Goal: Task Accomplishment & Management: Use online tool/utility

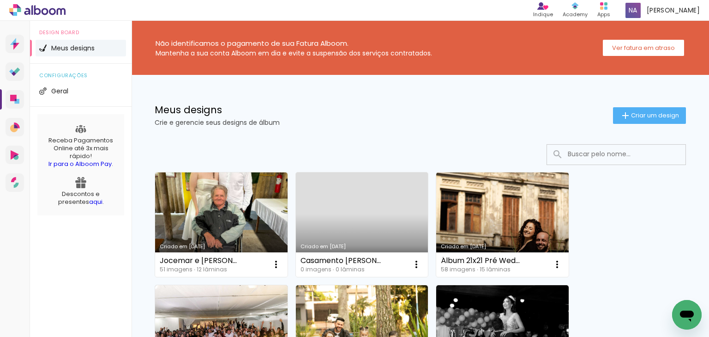
click at [631, 112] on span "Criar um design" at bounding box center [655, 115] width 48 height 6
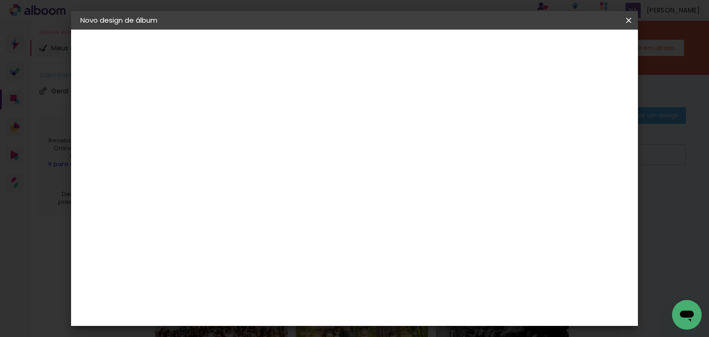
click at [231, 128] on input at bounding box center [231, 124] width 0 height 14
type input "Álbum [PERSON_NAME] e [PERSON_NAME]"
click at [0, 0] on slot "Avançar" at bounding box center [0, 0] width 0 height 0
click at [243, 178] on input at bounding box center [254, 176] width 93 height 12
type input "wa"
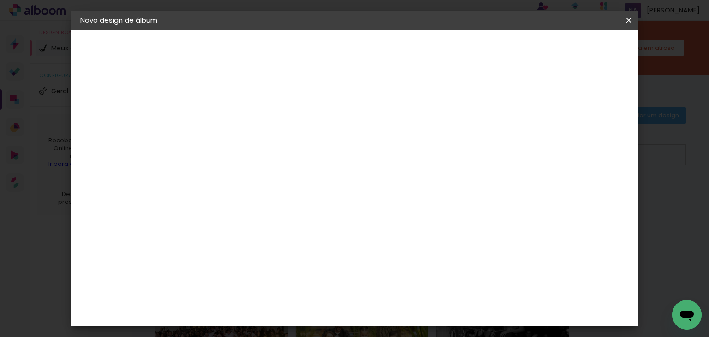
type paper-input "wa"
click at [268, 246] on div "WA Encadernadora" at bounding box center [253, 248] width 57 height 15
click at [0, 0] on slot "Avançar" at bounding box center [0, 0] width 0 height 0
click at [267, 156] on input "text" at bounding box center [249, 161] width 36 height 14
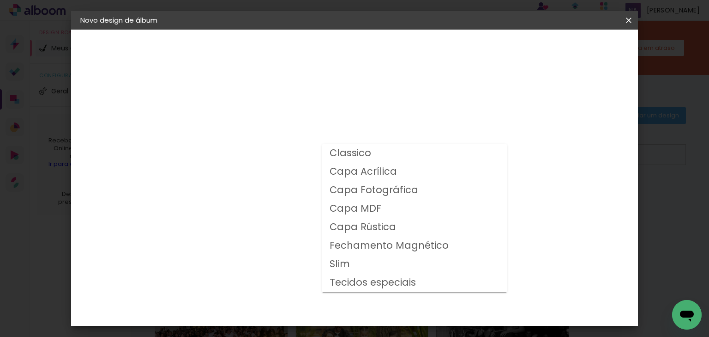
click at [0, 0] on slot "Capa Fotográfica" at bounding box center [0, 0] width 0 height 0
type input "Capa Fotográfica"
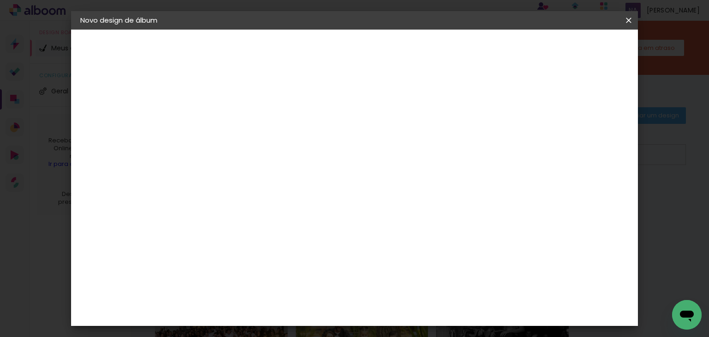
click at [345, 150] on input "Capa Fotográfica" at bounding box center [287, 152] width 113 height 14
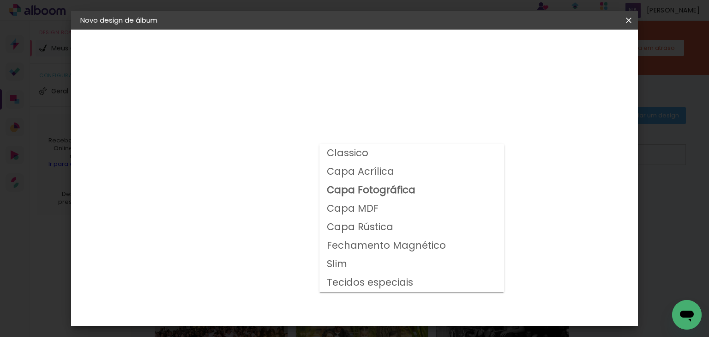
click at [392, 193] on div at bounding box center [412, 213] width 185 height 148
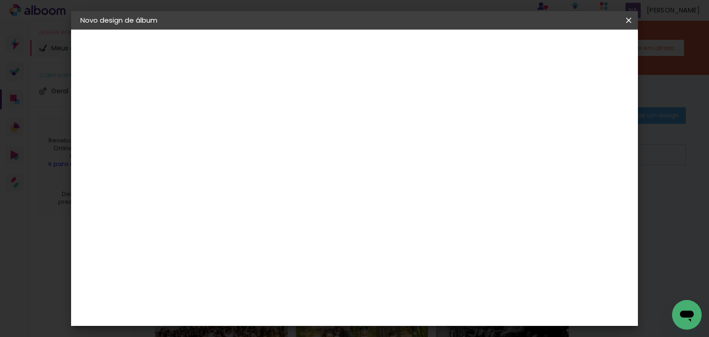
scroll to position [272, 0]
click at [294, 185] on span "30 × 30" at bounding box center [272, 194] width 43 height 19
click at [0, 0] on slot "Avançar" at bounding box center [0, 0] width 0 height 0
click at [489, 49] on paper-button "Iniciar design" at bounding box center [458, 49] width 61 height 16
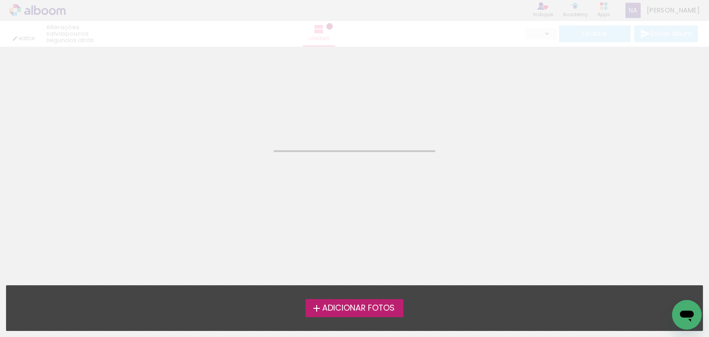
click at [365, 309] on span "Adicionar Fotos" at bounding box center [358, 308] width 73 height 8
click at [0, 0] on input "file" at bounding box center [0, 0] width 0 height 0
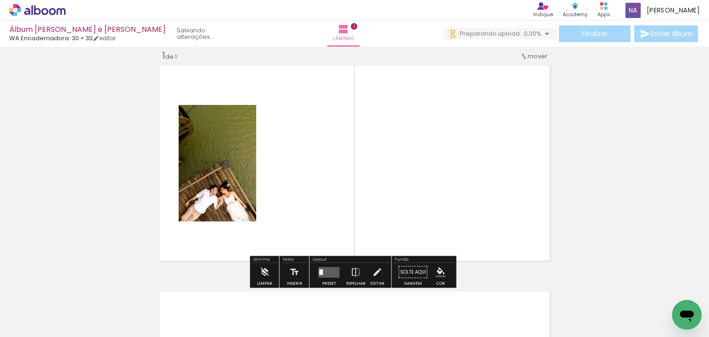
scroll to position [12, 0]
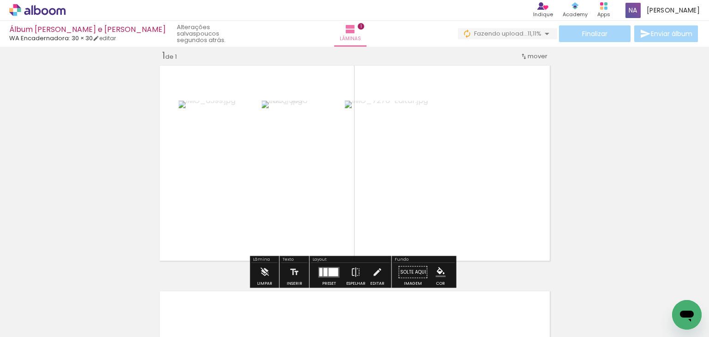
click at [0, 0] on div "Confirmar Cancelar" at bounding box center [0, 0] width 0 height 0
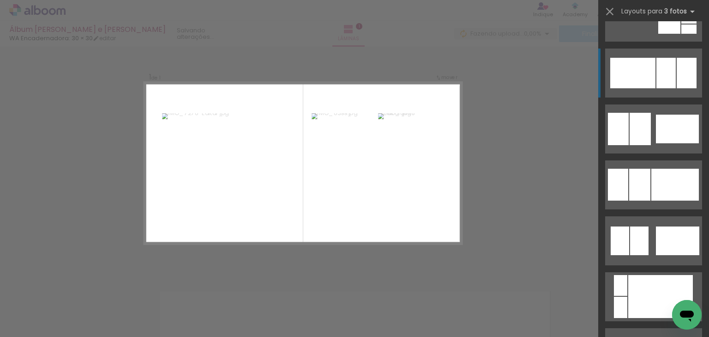
scroll to position [655, 0]
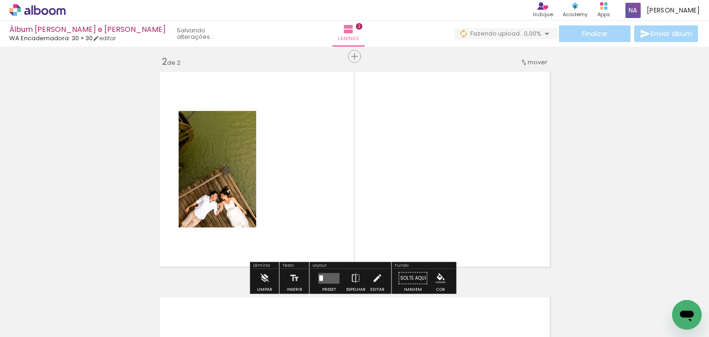
scroll to position [237, 0]
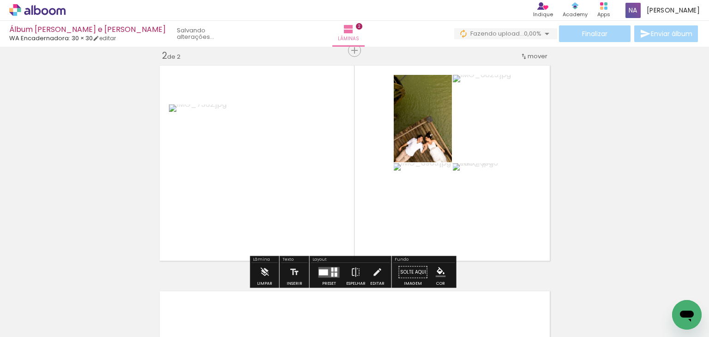
click at [0, 0] on div "Confirmar Cancelar" at bounding box center [0, 0] width 0 height 0
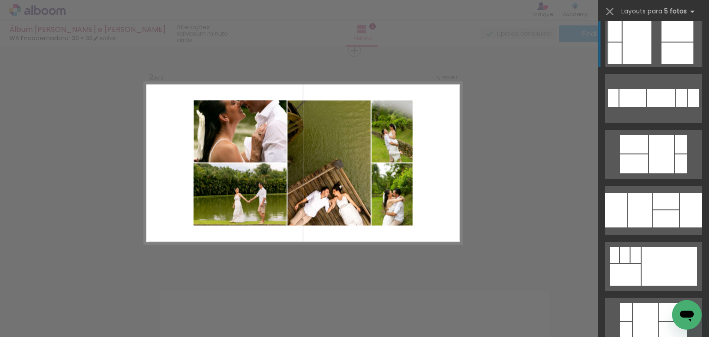
scroll to position [3028, 0]
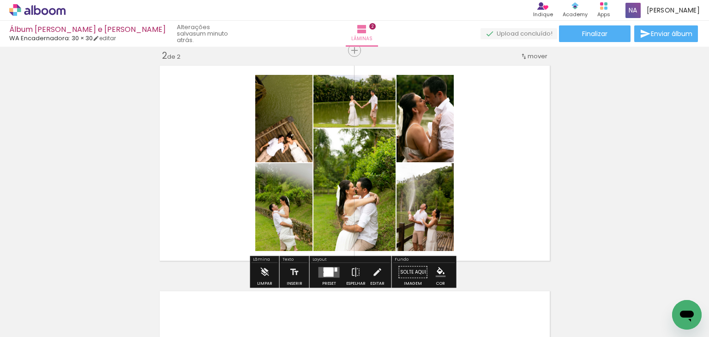
click at [0, 0] on div "Confirmar Cancelar" at bounding box center [0, 0] width 0 height 0
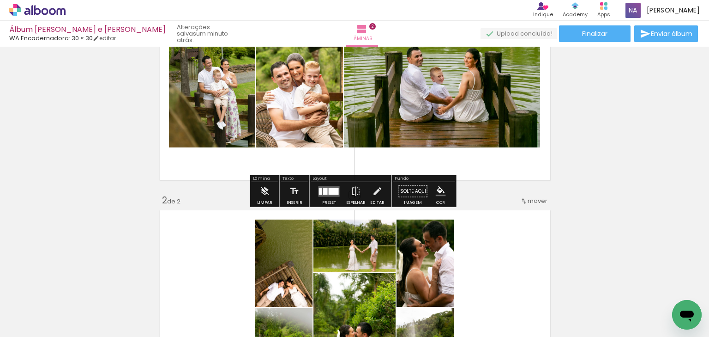
scroll to position [97, 0]
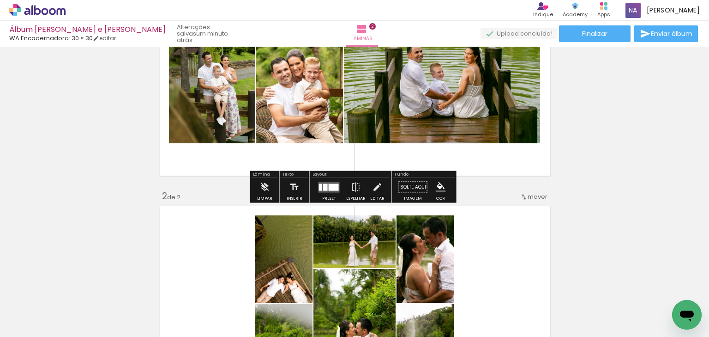
click at [607, 174] on div "Inserir lâmina 1 de 2 Inserir lâmina 2 de 2" at bounding box center [354, 291] width 709 height 677
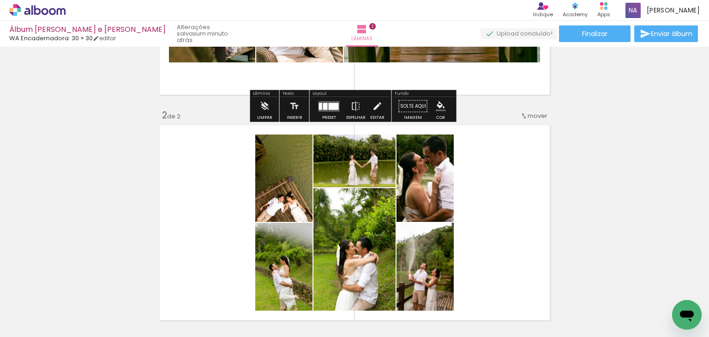
scroll to position [176, 0]
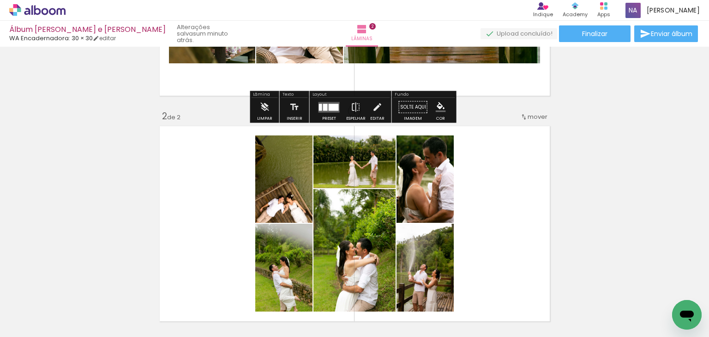
click at [593, 155] on div "Inserir lâmina 1 de 2 Inserir lâmina 2 de 2" at bounding box center [354, 211] width 709 height 677
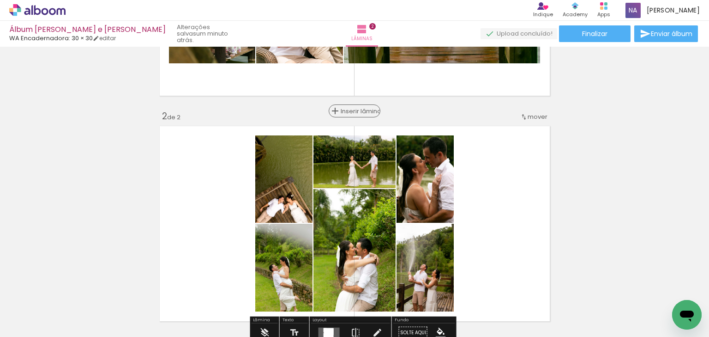
click at [352, 111] on span "Inserir lâmina" at bounding box center [359, 111] width 36 height 6
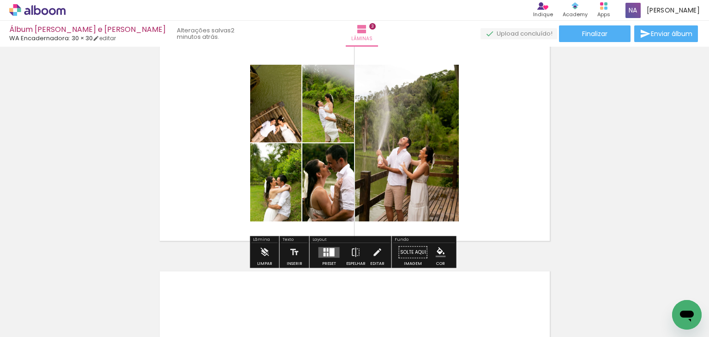
scroll to position [490, 0]
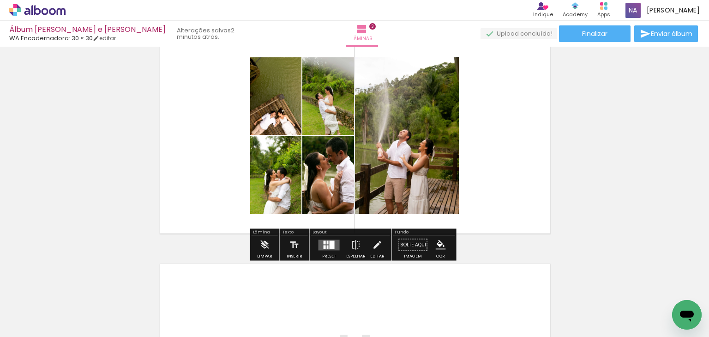
click at [0, 0] on div "Confirmar Cancelar" at bounding box center [0, 0] width 0 height 0
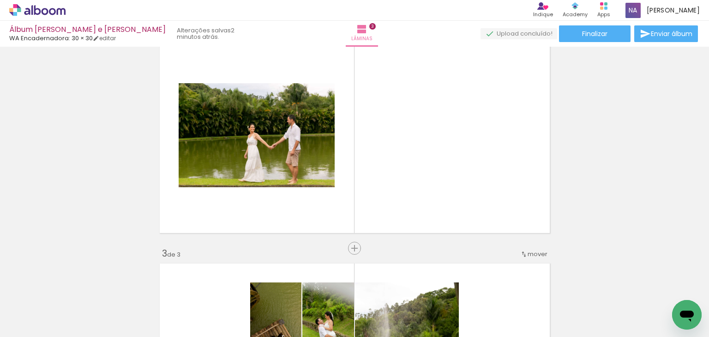
scroll to position [251, 0]
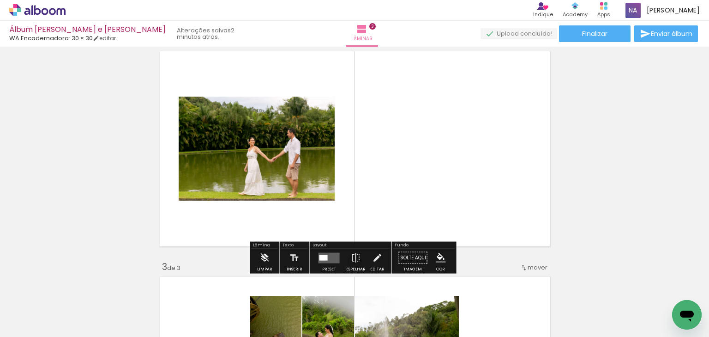
click at [0, 0] on div "Confirmar Cancelar" at bounding box center [0, 0] width 0 height 0
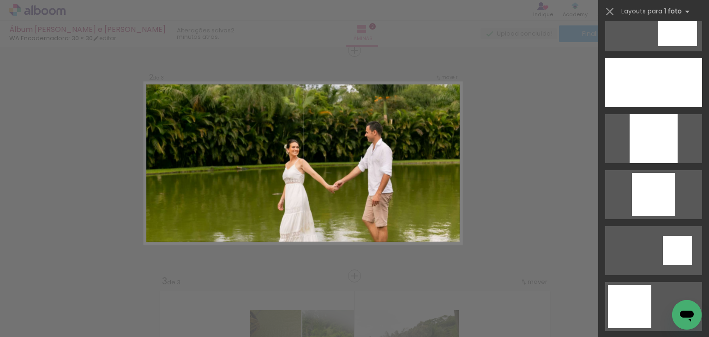
scroll to position [979, 0]
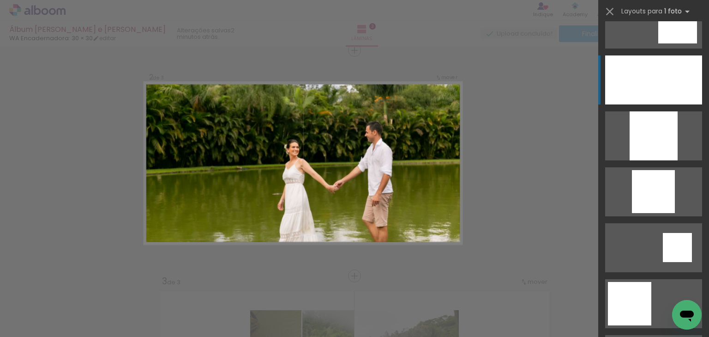
click at [645, 94] on div at bounding box center [653, 79] width 97 height 49
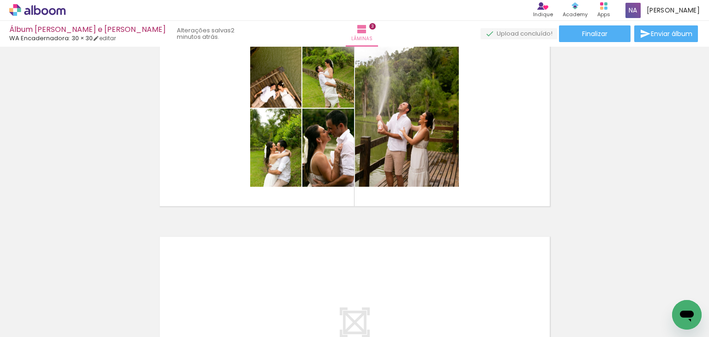
scroll to position [517, 0]
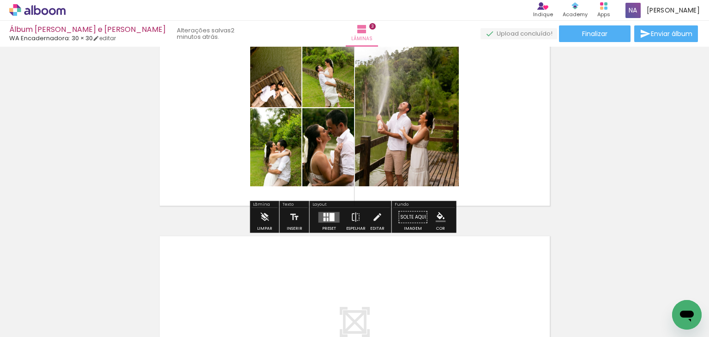
click at [0, 0] on div "Confirmar Cancelar" at bounding box center [0, 0] width 0 height 0
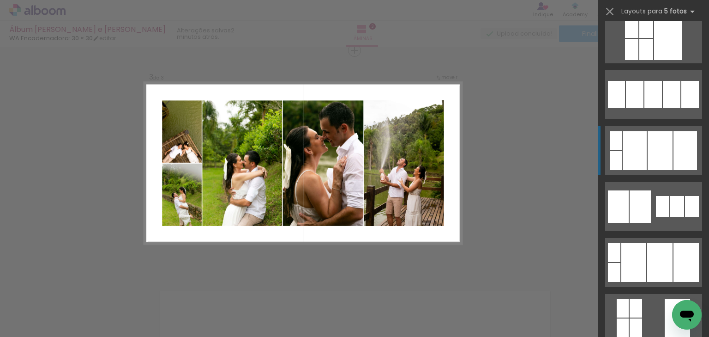
scroll to position [1355, 0]
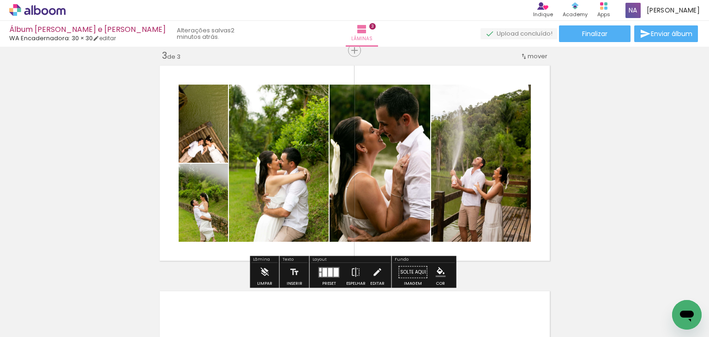
click at [0, 0] on div "Confirmar Cancelar" at bounding box center [0, 0] width 0 height 0
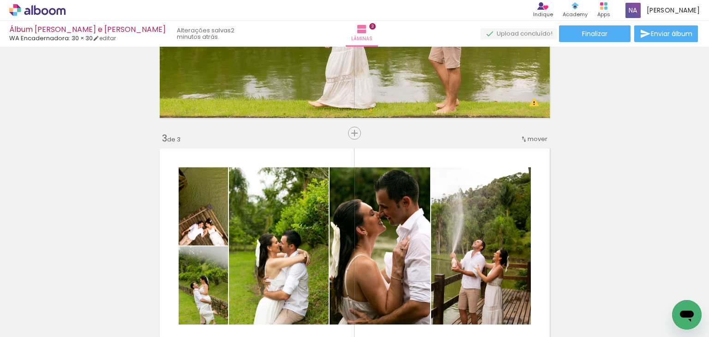
scroll to position [339, 0]
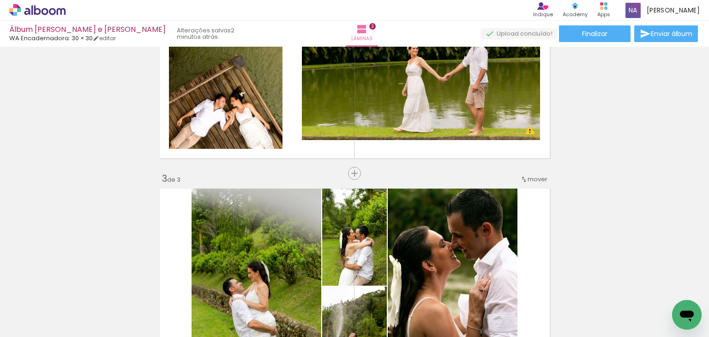
click at [317, 173] on div "Inserir lâmina 1 de 3 Inserir lâmina 2 de 3 Inserir lâmina 3 de 3 O Designbox p…" at bounding box center [354, 161] width 709 height 902
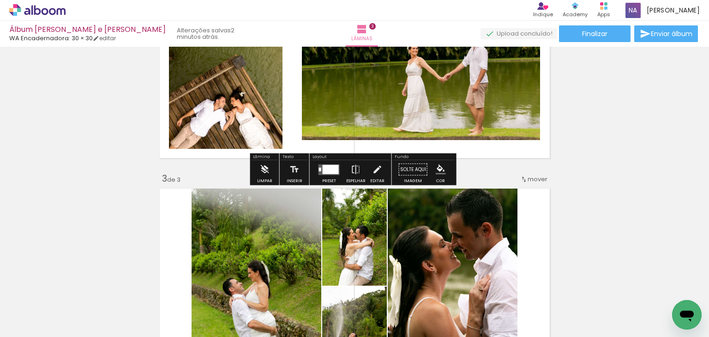
click at [0, 0] on div "Confirmar Cancelar" at bounding box center [0, 0] width 0 height 0
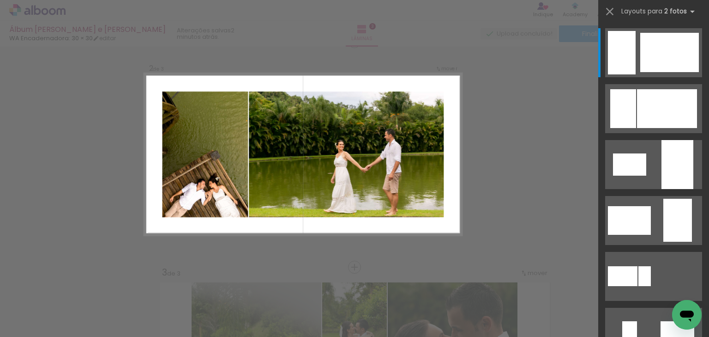
scroll to position [237, 0]
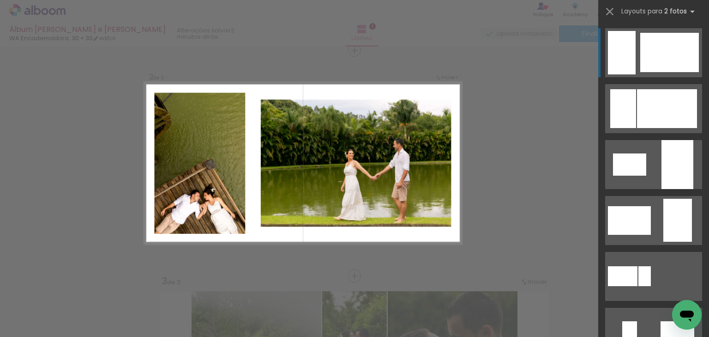
click at [647, 89] on div at bounding box center [667, 108] width 60 height 39
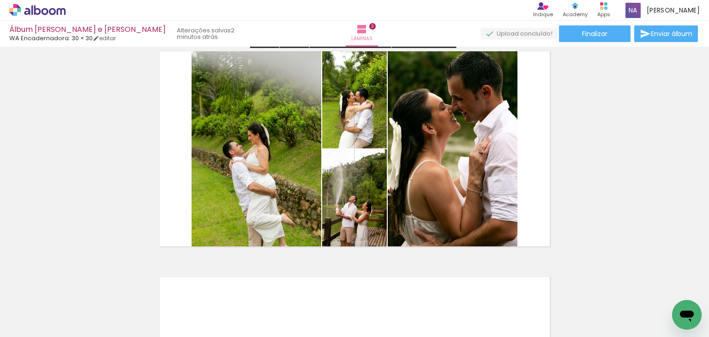
scroll to position [460, 0]
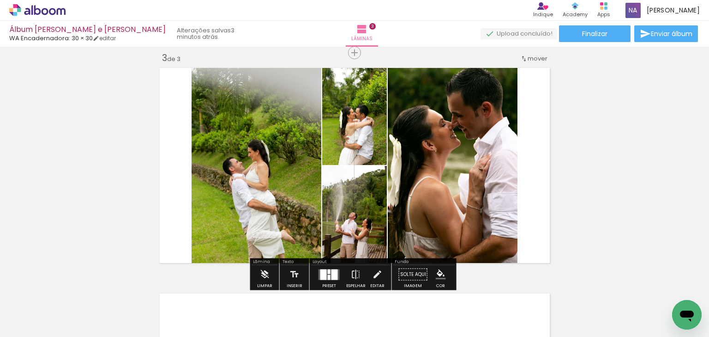
click at [0, 0] on div "Confirmar Cancelar" at bounding box center [0, 0] width 0 height 0
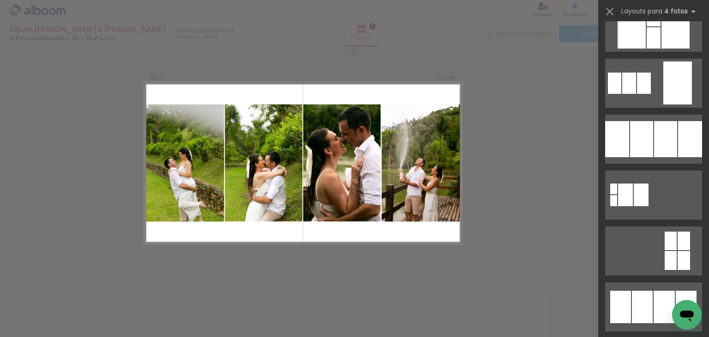
scroll to position [920, 0]
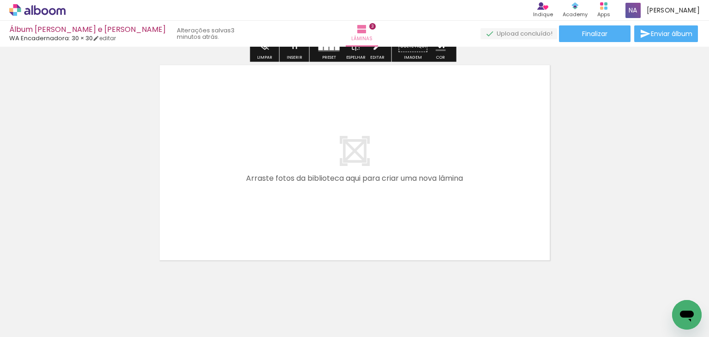
scroll to position [705, 0]
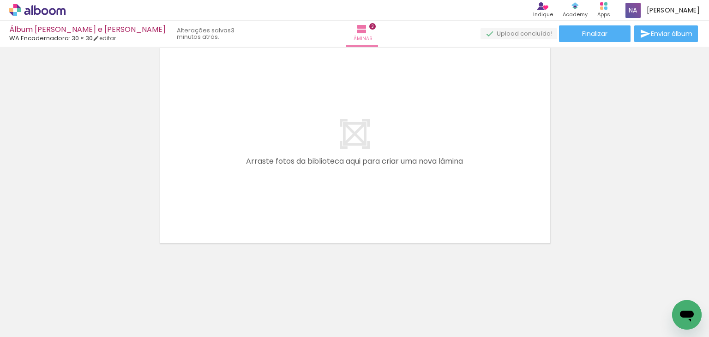
click at [31, 321] on span "Adicionar Fotos" at bounding box center [33, 324] width 28 height 10
click at [0, 0] on input "file" at bounding box center [0, 0] width 0 height 0
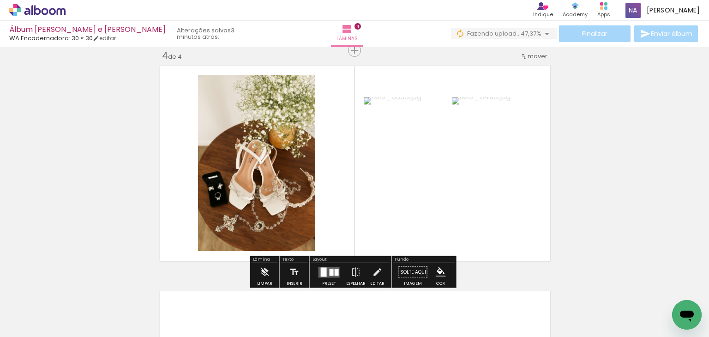
scroll to position [0, 279]
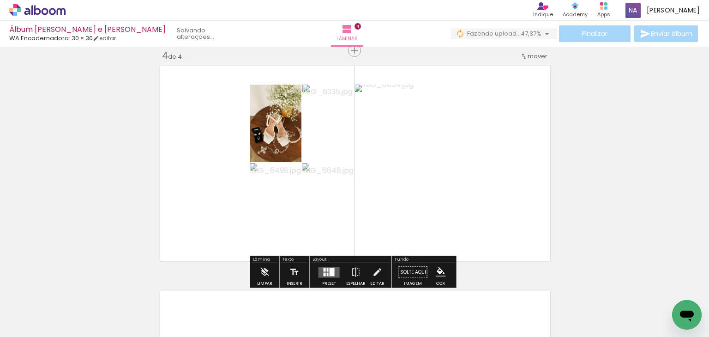
click at [0, 0] on div "Confirmar Cancelar" at bounding box center [0, 0] width 0 height 0
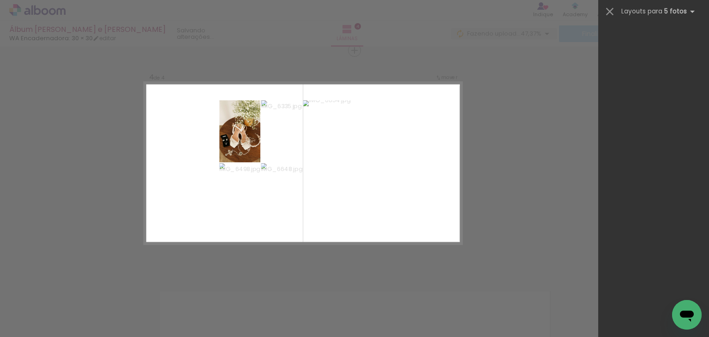
scroll to position [0, 0]
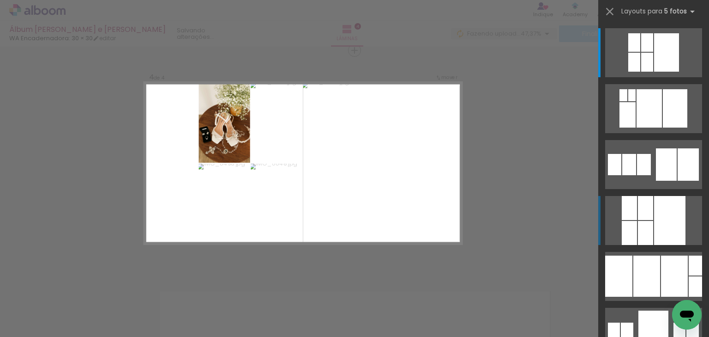
click at [643, 227] on div at bounding box center [645, 233] width 15 height 24
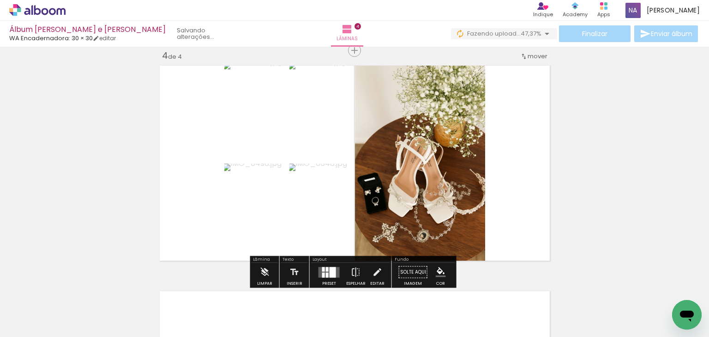
click at [0, 0] on div "Confirmar Cancelar" at bounding box center [0, 0] width 0 height 0
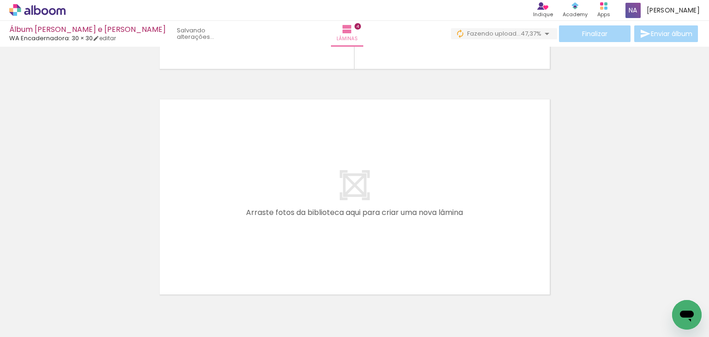
scroll to position [880, 0]
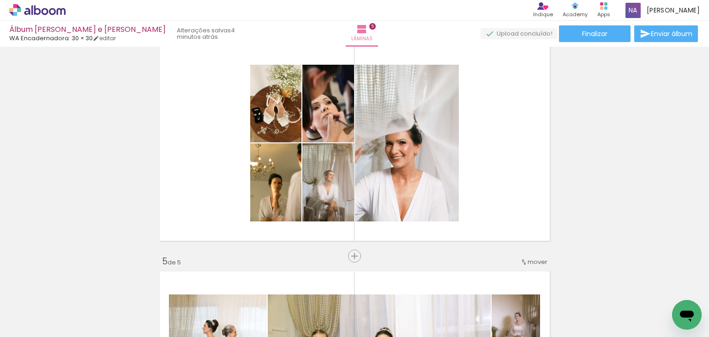
scroll to position [707, 0]
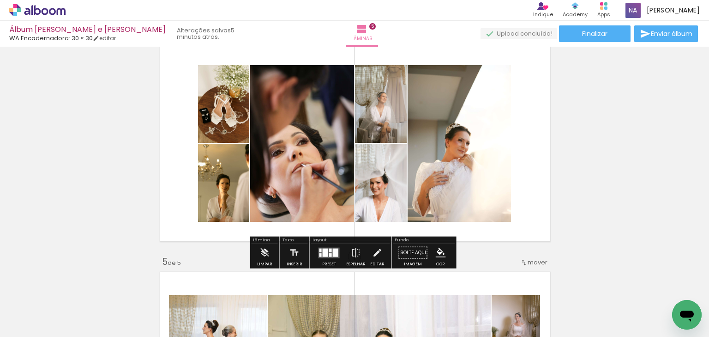
click at [0, 0] on div "Confirmar Cancelar" at bounding box center [0, 0] width 0 height 0
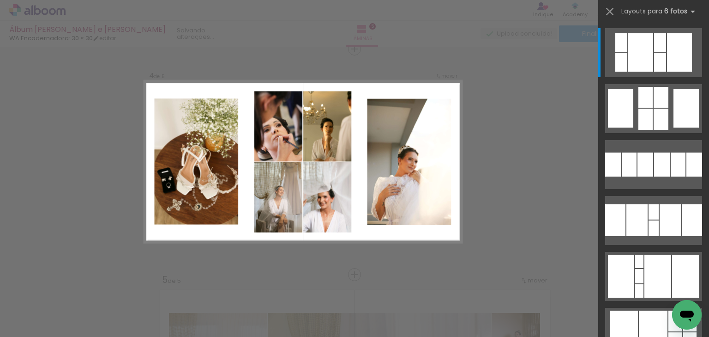
scroll to position [688, 0]
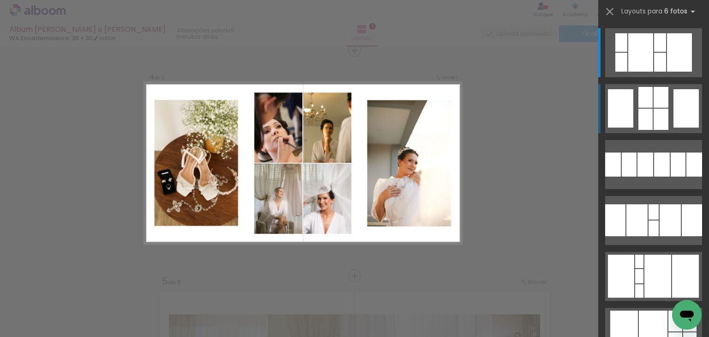
click at [645, 115] on div at bounding box center [646, 119] width 14 height 21
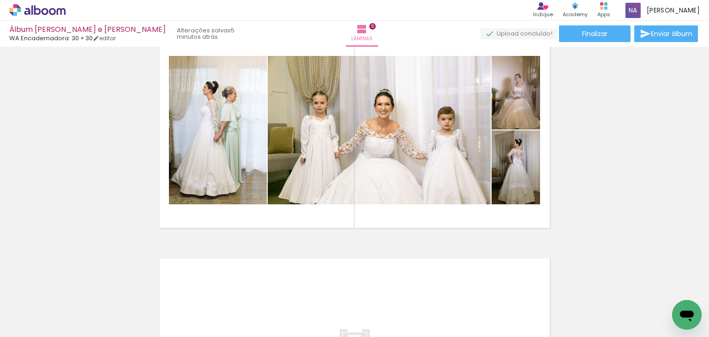
scroll to position [946, 0]
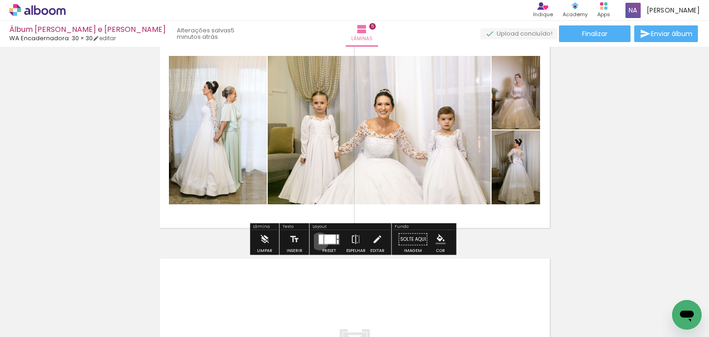
click at [0, 0] on div "Confirmar Cancelar" at bounding box center [0, 0] width 0 height 0
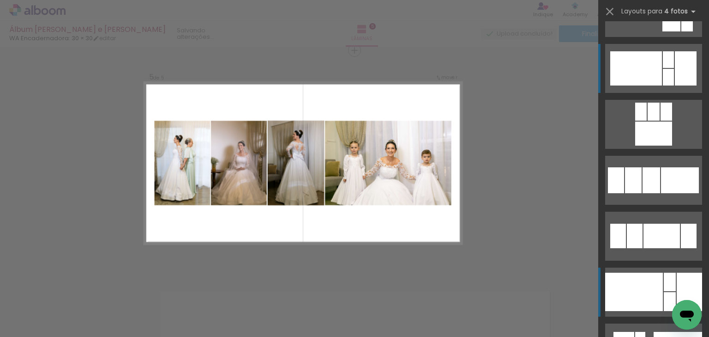
scroll to position [1168, 0]
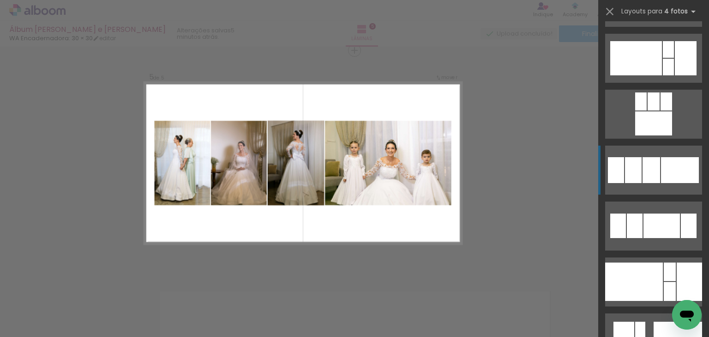
click at [639, 257] on quentale-layouter at bounding box center [653, 281] width 97 height 49
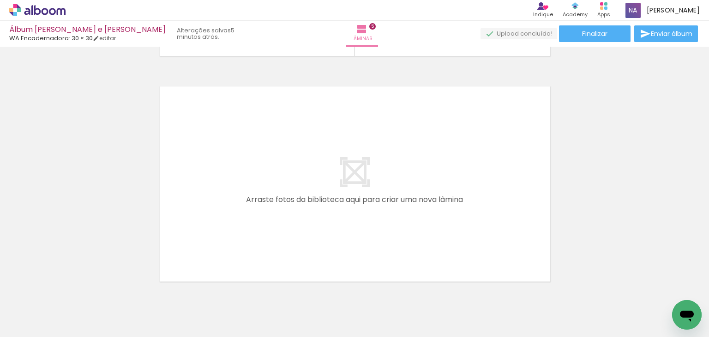
scroll to position [0, 351]
